Goal: Task Accomplishment & Management: Use online tool/utility

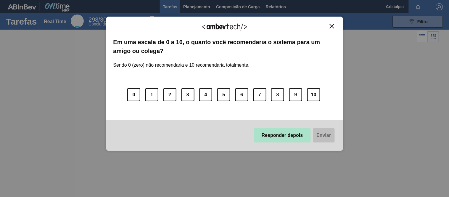
click at [257, 134] on button "Responder depois" at bounding box center [282, 135] width 57 height 14
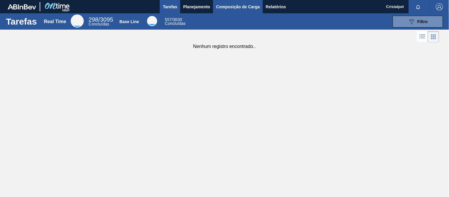
click at [224, 8] on span "Composição de Carga" at bounding box center [238, 6] width 44 height 7
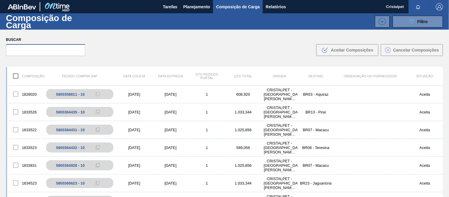
click at [25, 49] on input "text" at bounding box center [45, 50] width 79 height 12
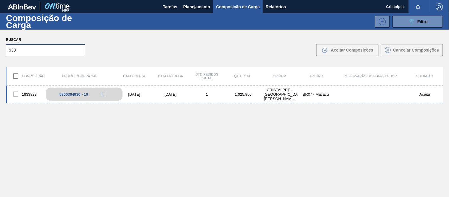
type input "930"
click at [84, 91] on div "5800364930 - 10" at bounding box center [84, 94] width 77 height 13
click at [132, 94] on div "[DATE]" at bounding box center [134, 94] width 36 height 4
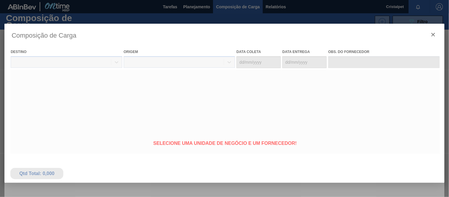
type coleta "[DATE]"
type entrega "[DATE]"
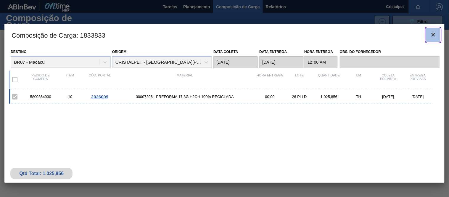
click at [433, 34] on icon "botão de ícone" at bounding box center [433, 34] width 7 height 7
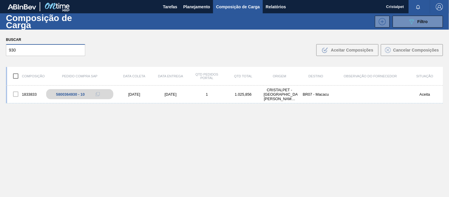
drag, startPoint x: 18, startPoint y: 52, endPoint x: 0, endPoint y: 50, distance: 17.9
click at [0, 50] on div "Buscar 930 .b{fill:var(--color-action-default)} Aceitar Composições Cancelar Co…" at bounding box center [224, 46] width 449 height 32
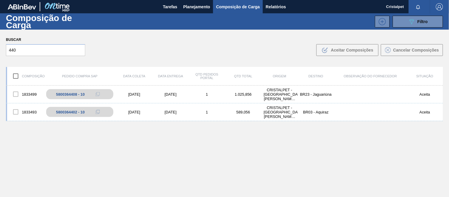
click at [117, 129] on div "1833499 5800364408 - 10 12/09/2025 19/09/2025 1 1.025,856 CRISTALPET - CABO DE …" at bounding box center [225, 155] width 438 height 139
drag, startPoint x: 12, startPoint y: 49, endPoint x: 2, endPoint y: 53, distance: 10.7
click at [2, 53] on div "Buscar 440 .b{fill:var(--color-action-default)} Aceitar Composições Cancelar Co…" at bounding box center [224, 46] width 449 height 32
type input "540"
click at [143, 94] on div "[DATE]" at bounding box center [134, 94] width 36 height 4
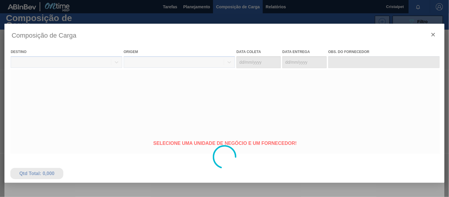
type coleta "[DATE]"
type entrega "[DATE]"
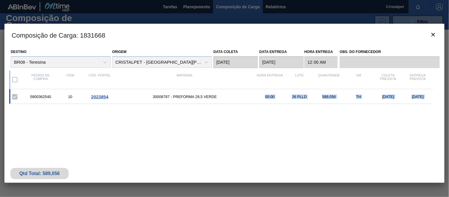
drag, startPoint x: 222, startPoint y: 154, endPoint x: 194, endPoint y: 159, distance: 28.3
click at [205, 155] on div "Qtd Total: 589,056" at bounding box center [224, 168] width 441 height 29
click at [190, 140] on div "5800362540 10 2023854 30008787 - PREFORMA 29,5 VERDE 00:00 26 PLLD 589,056 TH 0…" at bounding box center [223, 126] width 429 height 75
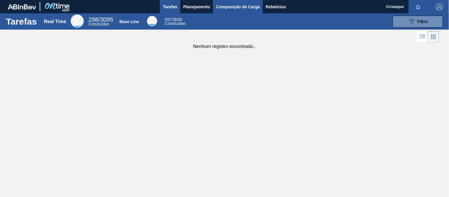
click at [244, 4] on span "Composição de Carga" at bounding box center [238, 6] width 44 height 7
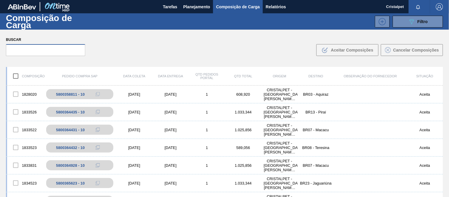
click at [44, 49] on input "text" at bounding box center [45, 50] width 79 height 12
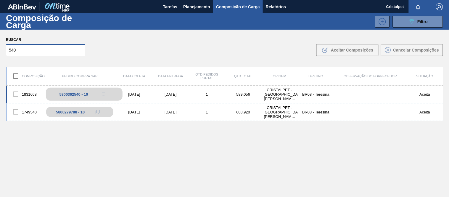
type input "540"
click at [71, 95] on div "5800362540 - 10" at bounding box center [74, 94] width 29 height 4
click at [138, 94] on div "[DATE]" at bounding box center [134, 94] width 36 height 4
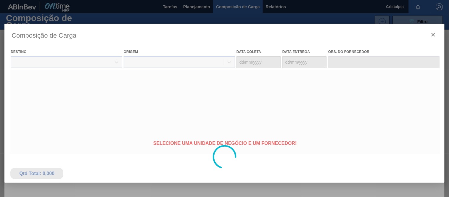
type coleta "[DATE]"
type entrega "[DATE]"
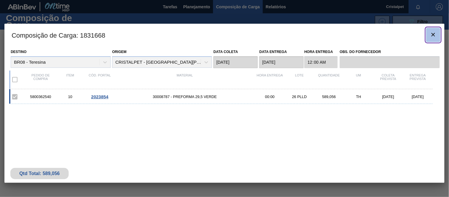
click at [434, 36] on icon "botão de ícone" at bounding box center [433, 34] width 7 height 7
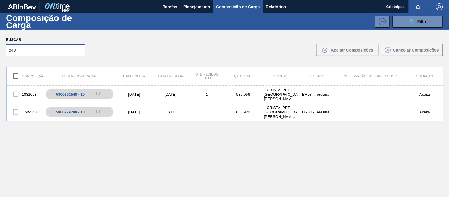
drag, startPoint x: 16, startPoint y: 49, endPoint x: 4, endPoint y: 54, distance: 12.6
click at [4, 54] on div "Buscar 540 .b{fill:var(--color-action-default)} Aceitar Composições Cancelar Co…" at bounding box center [224, 46] width 449 height 32
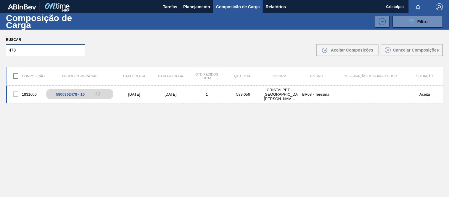
type input "478"
click at [133, 93] on div "[DATE]" at bounding box center [134, 94] width 36 height 4
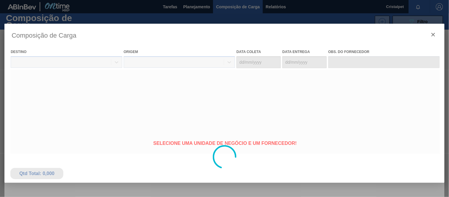
type coleta "[DATE]"
type entrega "[DATE]"
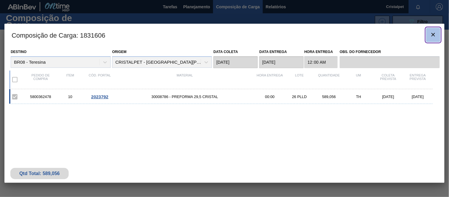
click at [437, 33] on icon "botão de ícone" at bounding box center [433, 34] width 7 height 7
